Goal: Navigation & Orientation: Find specific page/section

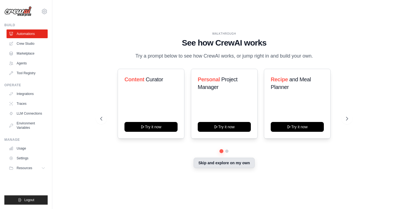
click at [227, 164] on button "Skip and explore on my own" at bounding box center [224, 162] width 61 height 10
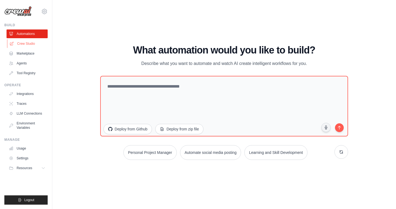
click at [28, 42] on link "Crew Studio" at bounding box center [27, 43] width 41 height 9
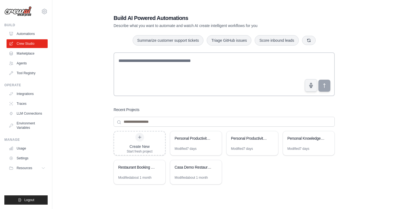
click at [29, 32] on link "Automations" at bounding box center [27, 33] width 41 height 9
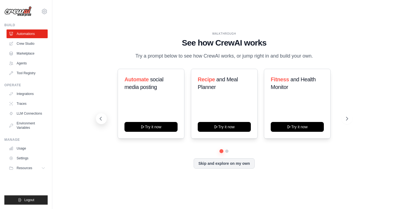
click at [103, 117] on icon at bounding box center [100, 118] width 5 height 5
click at [101, 118] on icon at bounding box center [100, 118] width 5 height 5
click at [349, 118] on icon at bounding box center [347, 118] width 5 height 5
